Goal: Task Accomplishment & Management: Use online tool/utility

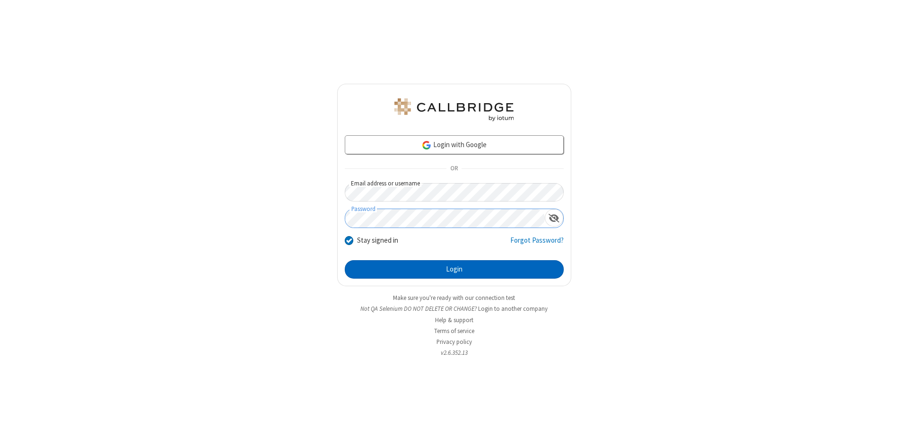
click at [454, 270] on button "Login" at bounding box center [454, 269] width 219 height 19
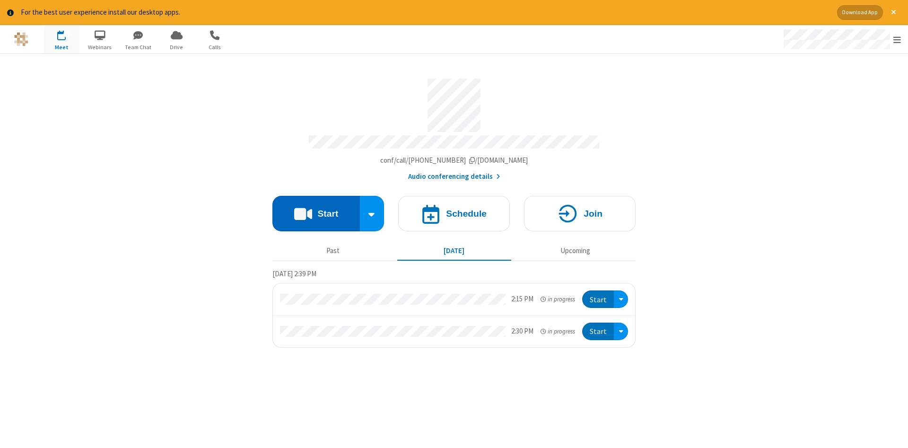
click at [316, 210] on button "Start" at bounding box center [316, 213] width 88 height 35
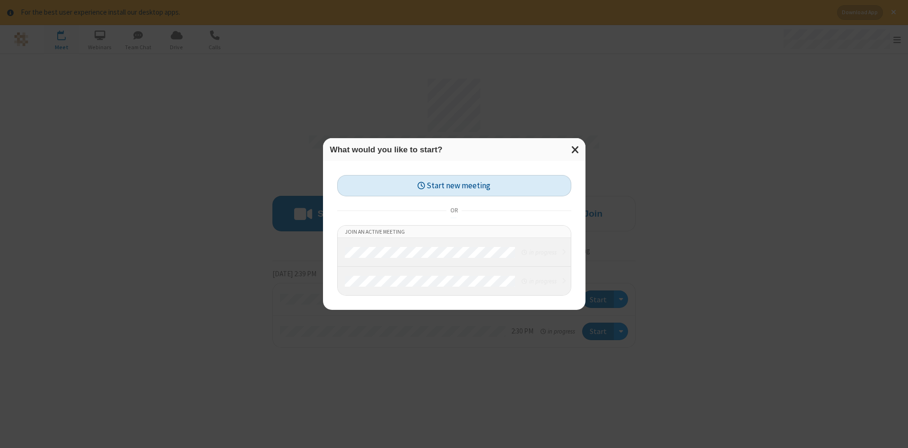
click at [454, 185] on button "Start new meeting" at bounding box center [454, 185] width 234 height 21
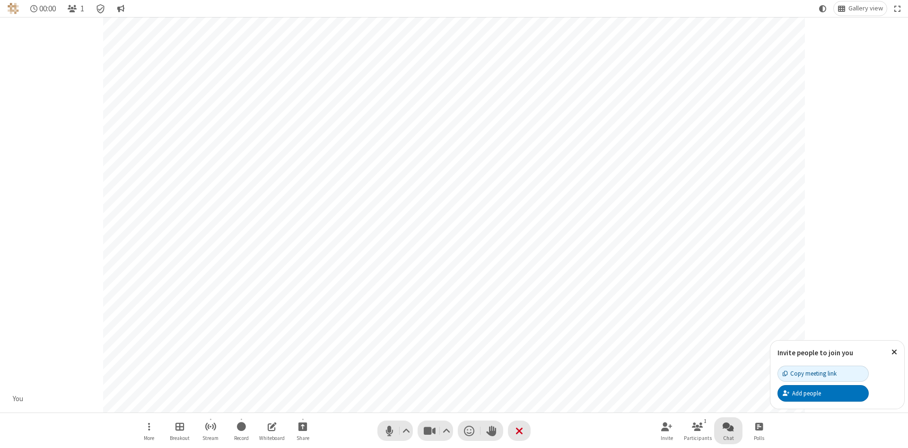
click at [728, 426] on span "Open chat" at bounding box center [728, 427] width 11 height 12
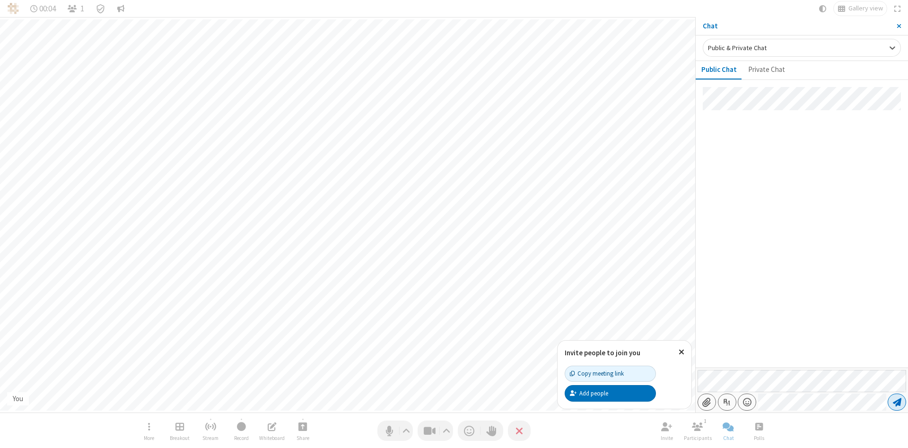
click at [897, 402] on span "Send message" at bounding box center [897, 401] width 9 height 9
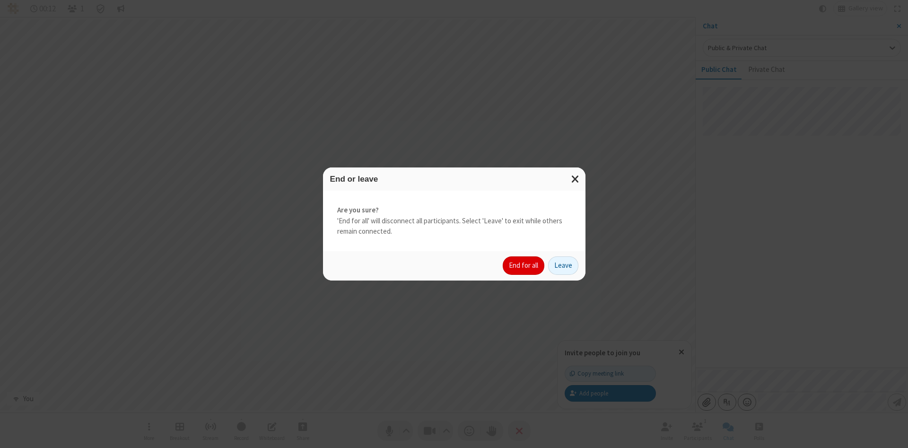
click at [524, 265] on button "End for all" at bounding box center [524, 265] width 42 height 19
